Goal: Register for event/course

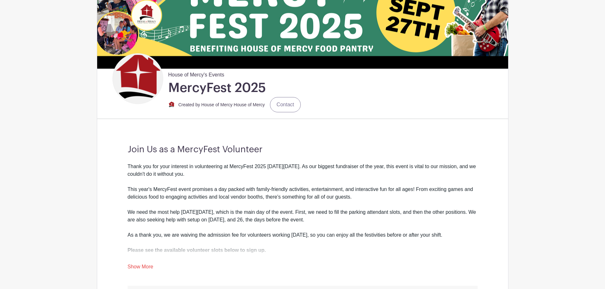
scroll to position [191, 0]
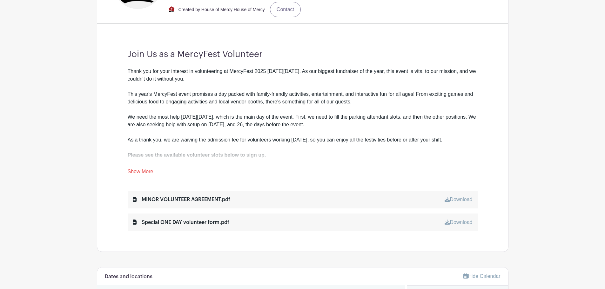
click at [140, 172] on link "Show More" at bounding box center [141, 173] width 26 height 8
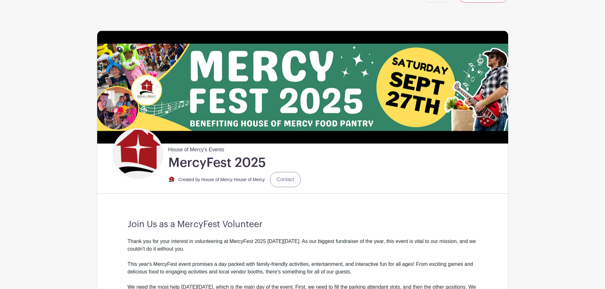
scroll to position [0, 0]
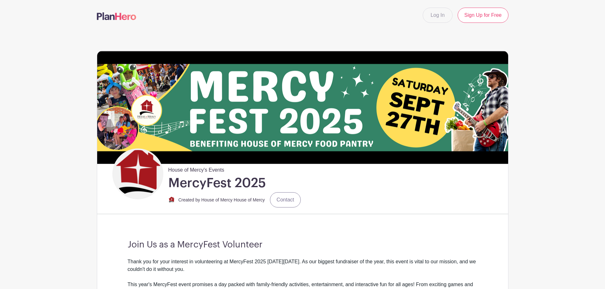
click at [313, 114] on img at bounding box center [302, 107] width 411 height 113
click at [205, 191] on div "House of Mercy's Events MercyFest 2025 Created by House of Mercy House of Mercy…" at bounding box center [233, 178] width 140 height 59
click at [213, 183] on h1 "MercyFest 2025" at bounding box center [217, 183] width 98 height 16
click at [208, 207] on div "Created by House of Mercy House of Mercy Contact" at bounding box center [234, 200] width 132 height 15
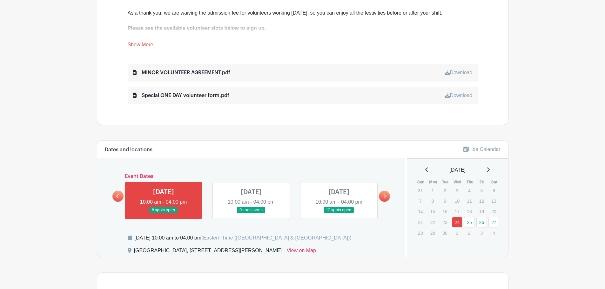
scroll to position [413, 0]
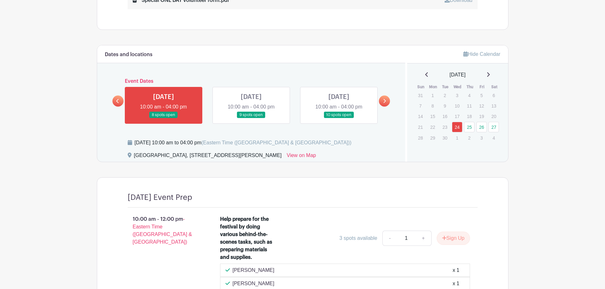
click at [384, 103] on icon at bounding box center [384, 101] width 3 height 5
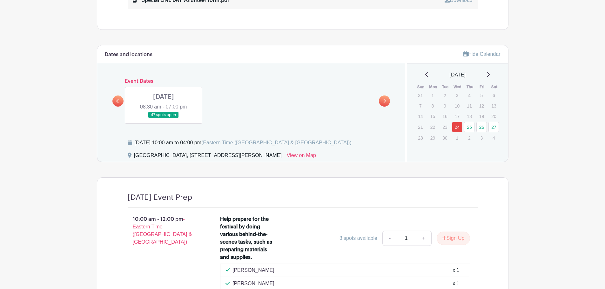
click at [164, 118] on link at bounding box center [164, 118] width 0 height 0
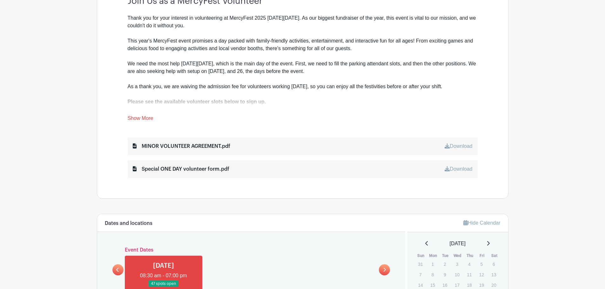
scroll to position [159, 0]
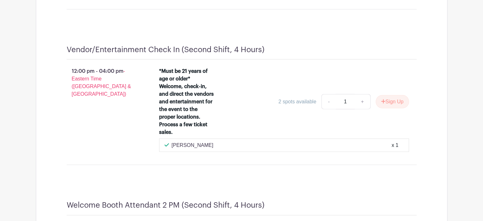
scroll to position [1646, 0]
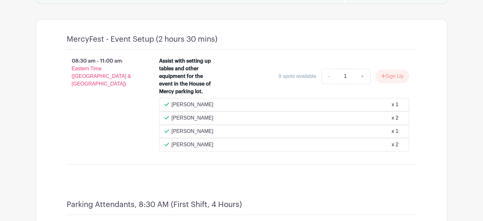
scroll to position [0, 0]
